Goal: Transaction & Acquisition: Book appointment/travel/reservation

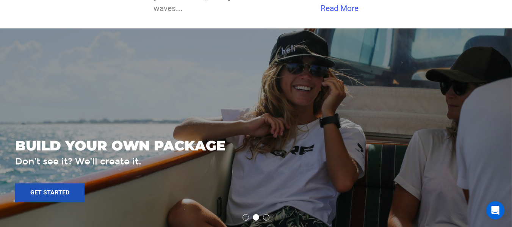
scroll to position [1654, 0]
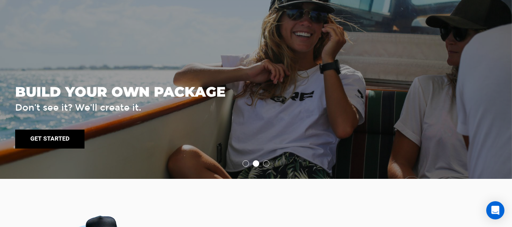
click at [62, 130] on link "Get started" at bounding box center [49, 139] width 69 height 19
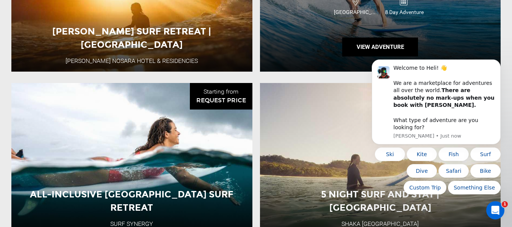
scroll to position [820, 0]
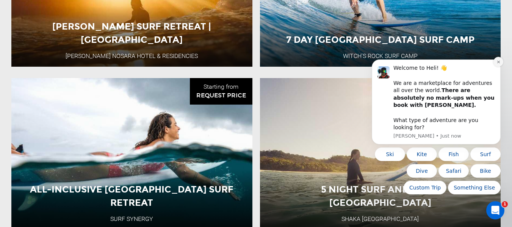
click at [498, 63] on icon "Dismiss notification" at bounding box center [498, 62] width 3 height 3
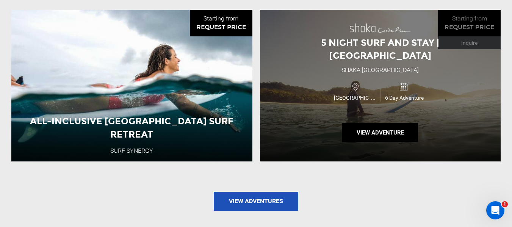
scroll to position [896, 0]
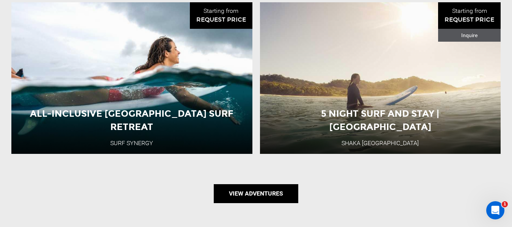
click at [272, 186] on link "View Adventures" at bounding box center [256, 193] width 84 height 19
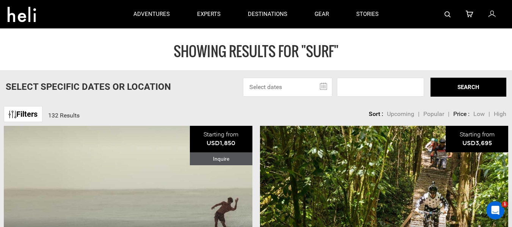
click at [431, 114] on span "Popular" at bounding box center [433, 113] width 21 height 7
type input "Surf"
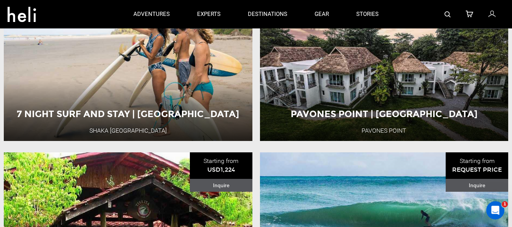
scroll to position [1326, 0]
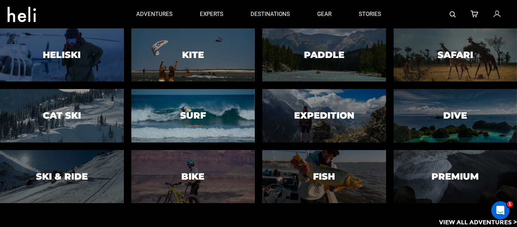
click at [202, 118] on h3 "Surf" at bounding box center [193, 116] width 26 height 10
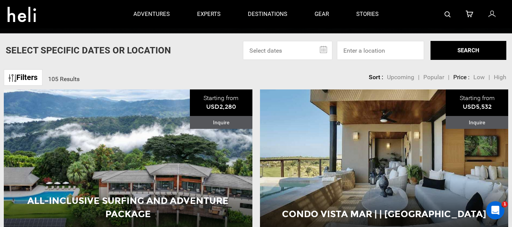
scroll to position [151, 0]
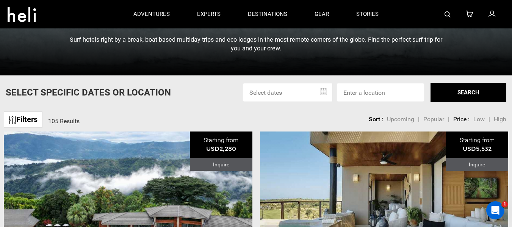
click at [431, 120] on span "Popular" at bounding box center [433, 119] width 21 height 7
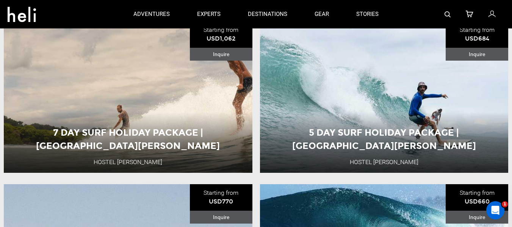
scroll to position [189, 0]
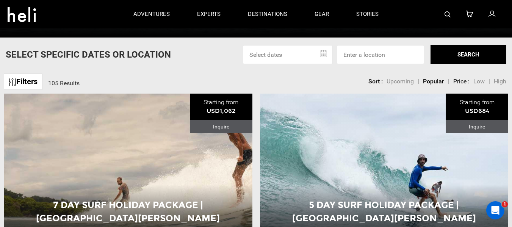
click at [27, 86] on link "Filters" at bounding box center [23, 81] width 39 height 16
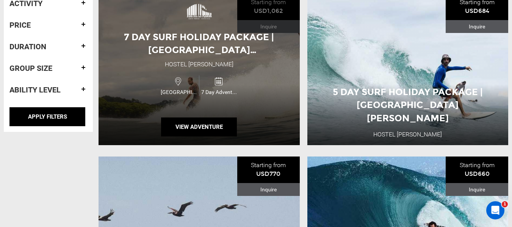
scroll to position [303, 0]
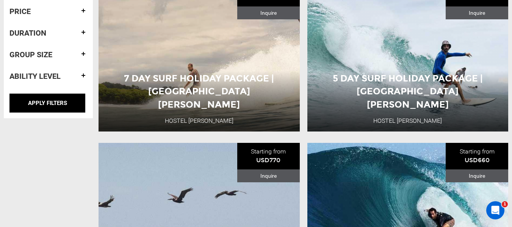
click at [56, 77] on h4 "Ability Level" at bounding box center [48, 76] width 78 height 8
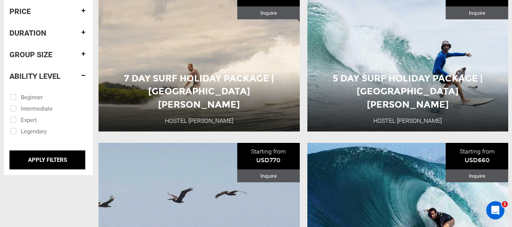
click at [12, 97] on input "checkbox" at bounding box center [43, 96] width 66 height 11
checkbox input "true"
click at [76, 54] on h4 "Group size" at bounding box center [48, 54] width 78 height 8
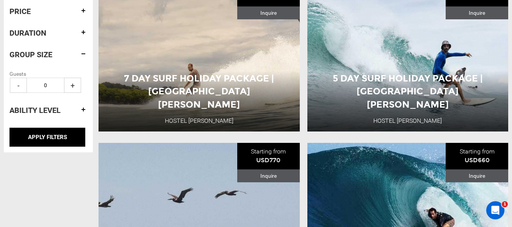
click at [76, 38] on div "Duration" at bounding box center [48, 33] width 78 height 20
click at [84, 32] on h4 "Duration" at bounding box center [48, 33] width 78 height 8
click at [73, 64] on span "+" at bounding box center [72, 63] width 17 height 15
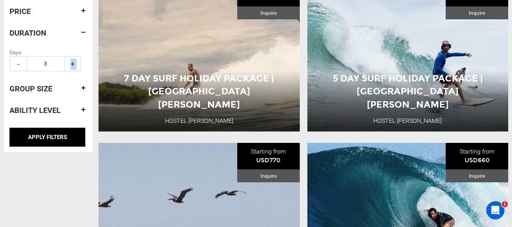
click at [73, 64] on span "+" at bounding box center [72, 63] width 17 height 15
click at [18, 66] on span "-" at bounding box center [18, 63] width 17 height 15
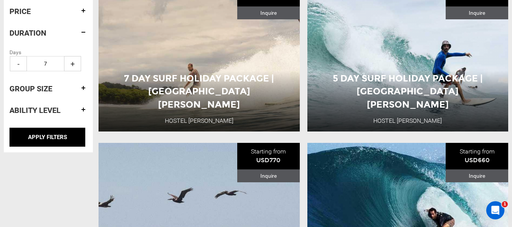
type input "6"
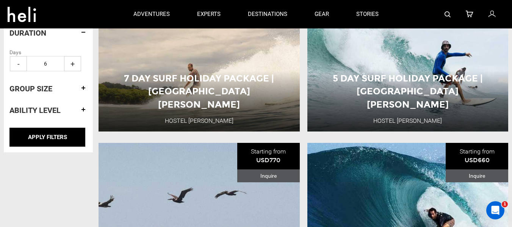
scroll to position [265, 0]
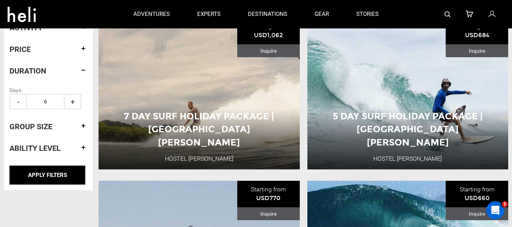
click at [84, 51] on h4 "Price" at bounding box center [48, 49] width 78 height 8
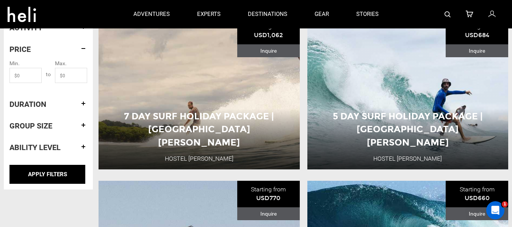
scroll to position [227, 0]
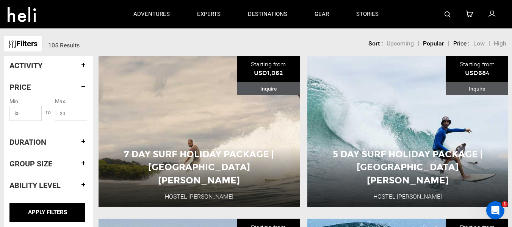
click at [84, 64] on h4 "Activity" at bounding box center [48, 65] width 78 height 8
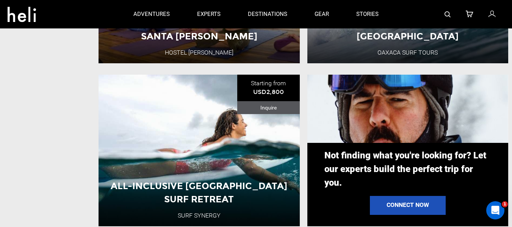
scroll to position [606, 0]
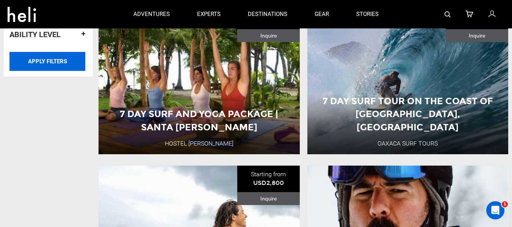
click at [48, 67] on input "APPLY FILTERS" at bounding box center [47, 61] width 76 height 19
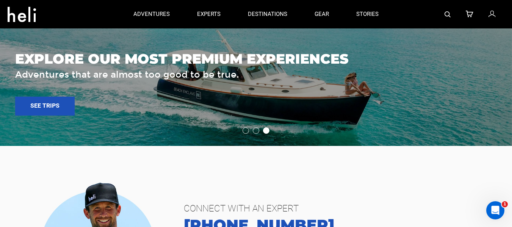
scroll to position [1326, 0]
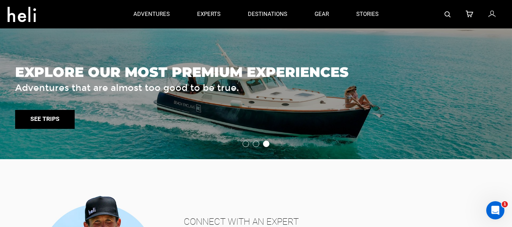
click at [45, 113] on link "See trips" at bounding box center [44, 119] width 59 height 19
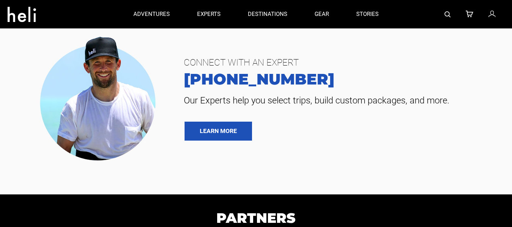
type input "MALDIVES"
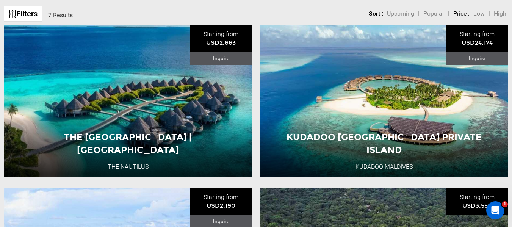
scroll to position [114, 0]
